Goal: Task Accomplishment & Management: Manage account settings

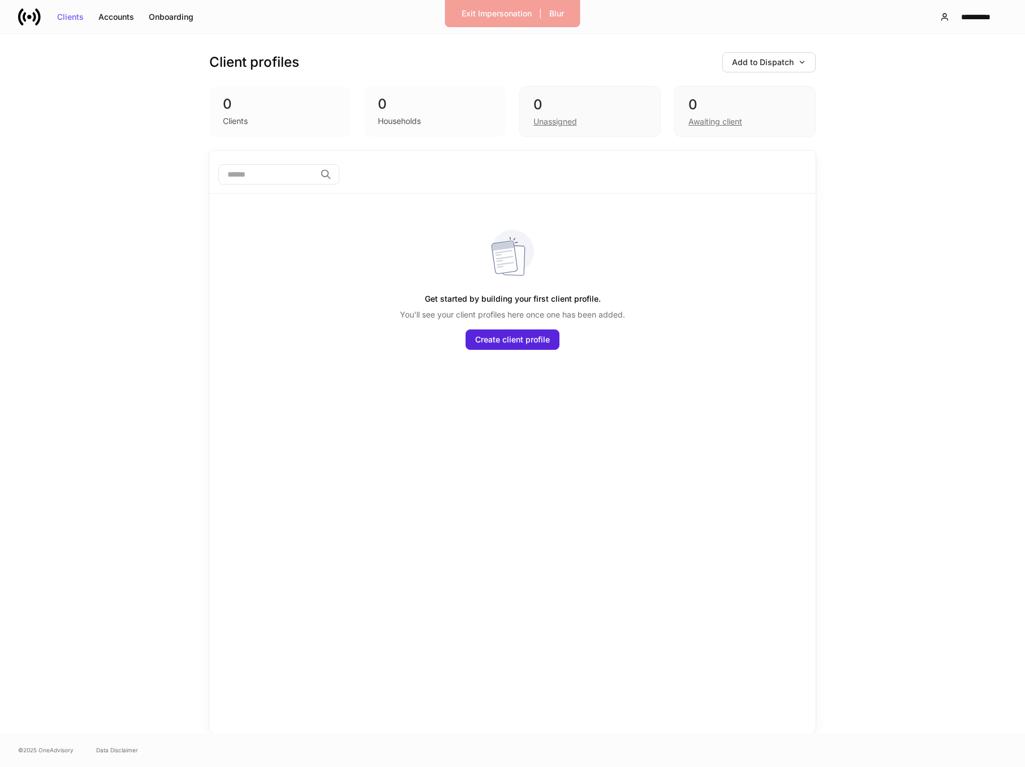
click at [896, 48] on div "Client profiles Add to Dispatch 0 Clients 0 Households 0 Unassigned 0 Awaiting …" at bounding box center [512, 383] width 1025 height 699
click at [949, 19] on div "**********" at bounding box center [968, 16] width 57 height 9
click at [912, 70] on div "Settings" at bounding box center [911, 69] width 31 height 11
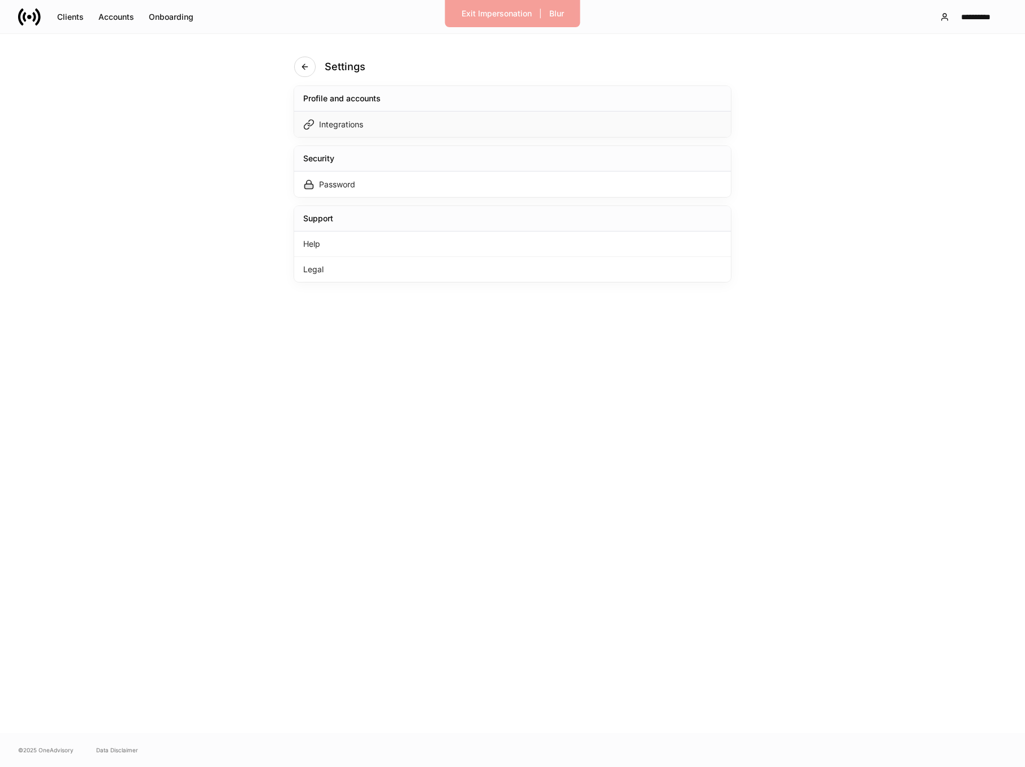
click at [674, 127] on div "Integrations" at bounding box center [512, 123] width 437 height 25
